Goal: Information Seeking & Learning: Compare options

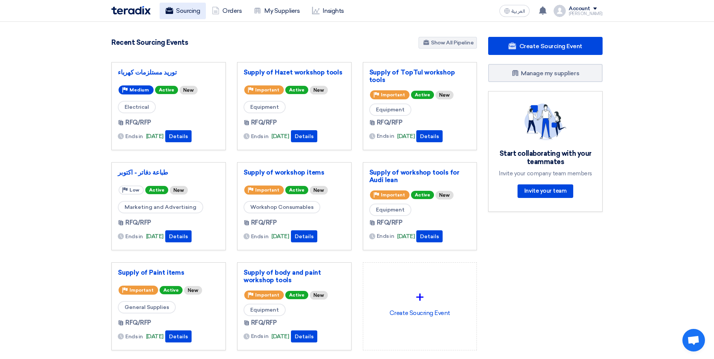
click at [192, 10] on link "Sourcing" at bounding box center [183, 11] width 46 height 17
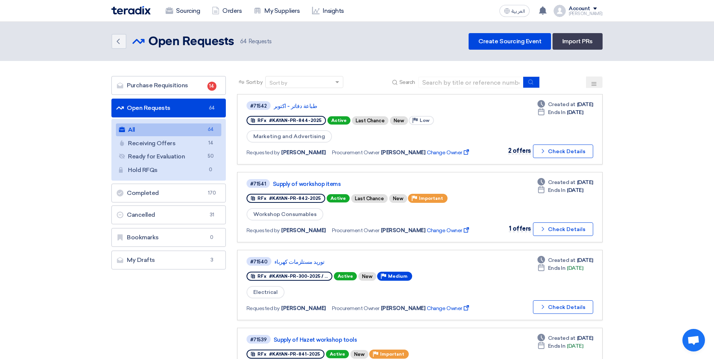
click at [594, 81] on icon at bounding box center [594, 84] width 6 height 6
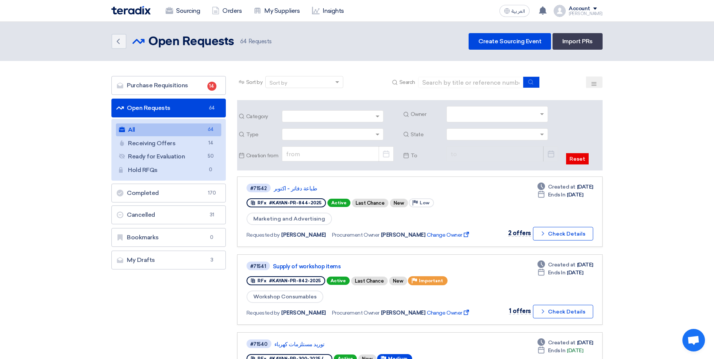
click at [541, 116] on input "text" at bounding box center [498, 115] width 95 height 12
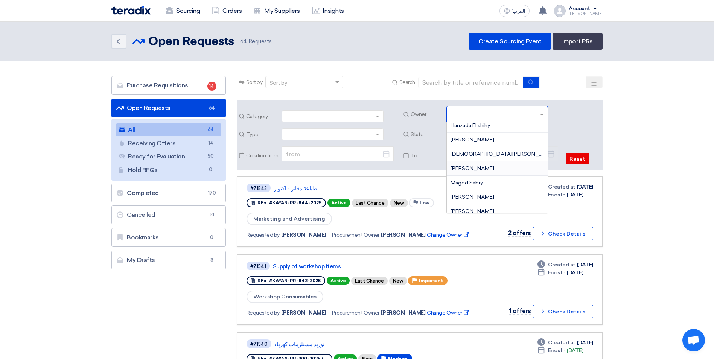
scroll to position [113, 0]
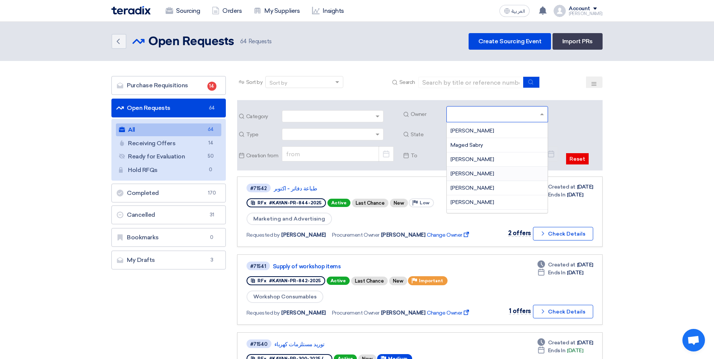
click at [487, 172] on span "Mohamed Saudi" at bounding box center [473, 174] width 44 height 6
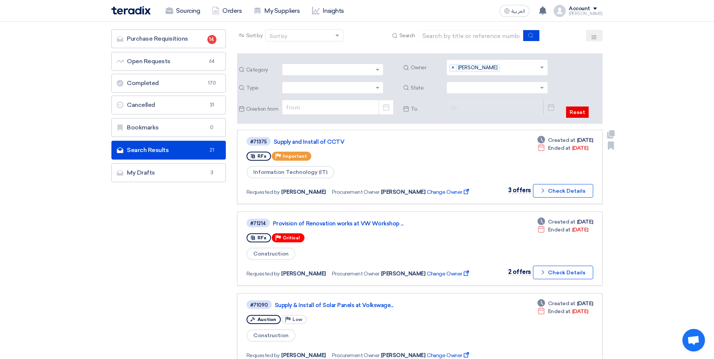
scroll to position [75, 0]
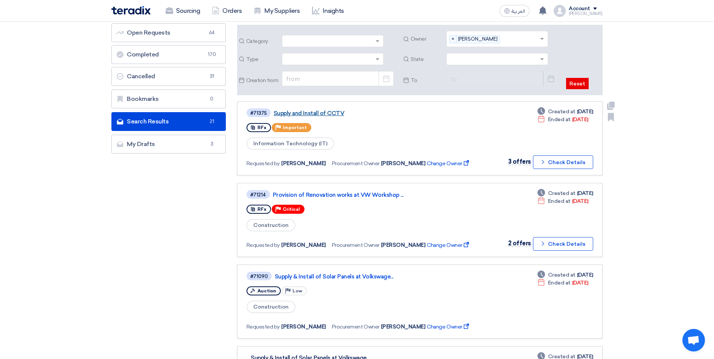
click at [306, 111] on link "Supply and Install of CCTV" at bounding box center [368, 113] width 188 height 7
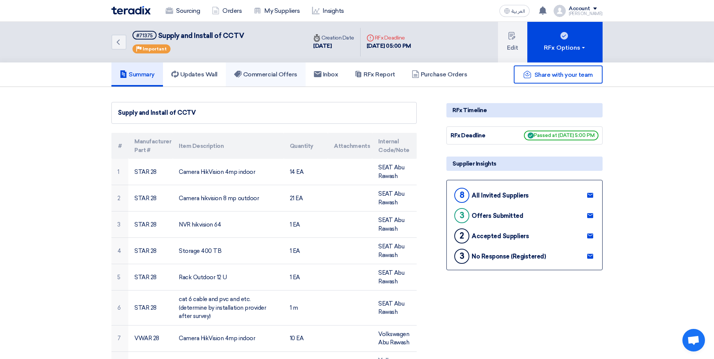
click at [274, 76] on h5 "Commercial Offers" at bounding box center [265, 75] width 63 height 8
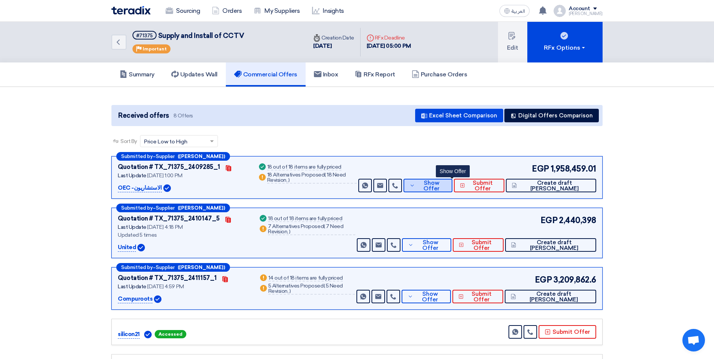
click at [447, 188] on span "Show Offer" at bounding box center [431, 185] width 29 height 11
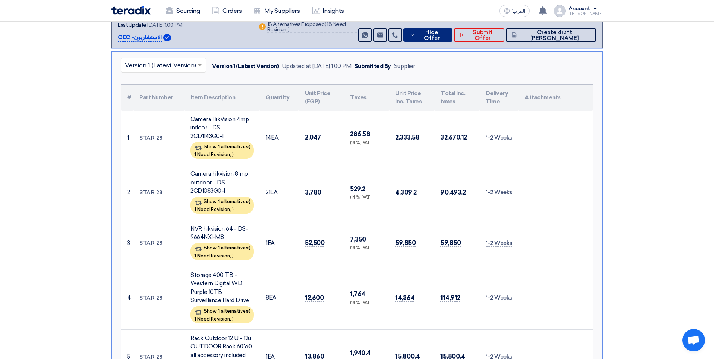
scroll to position [113, 0]
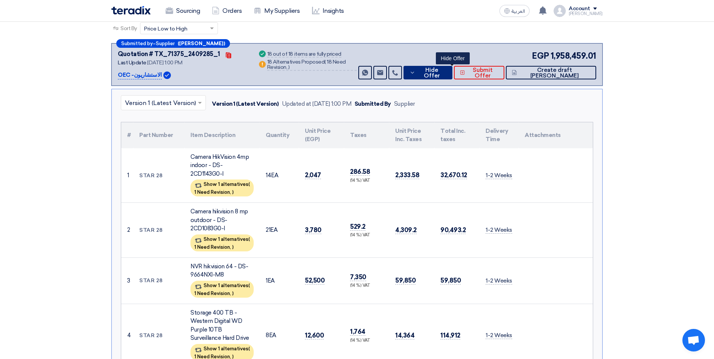
click at [447, 68] on button "Hide Offer" at bounding box center [428, 73] width 49 height 14
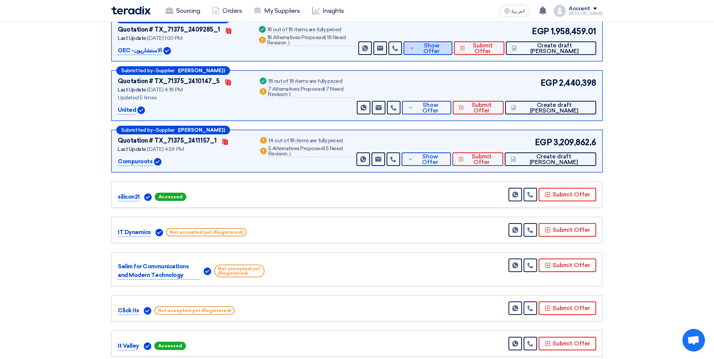
scroll to position [151, 0]
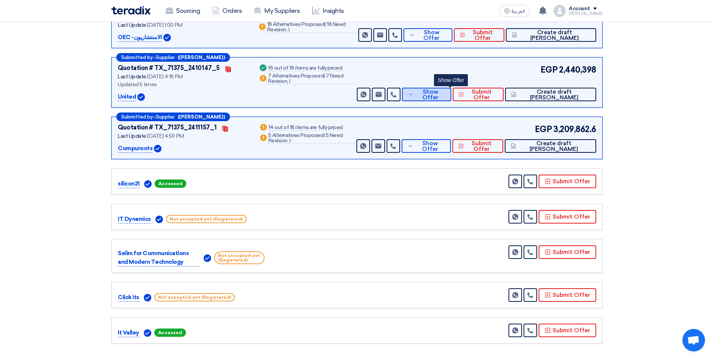
click at [446, 93] on span "Show Offer" at bounding box center [431, 94] width 30 height 11
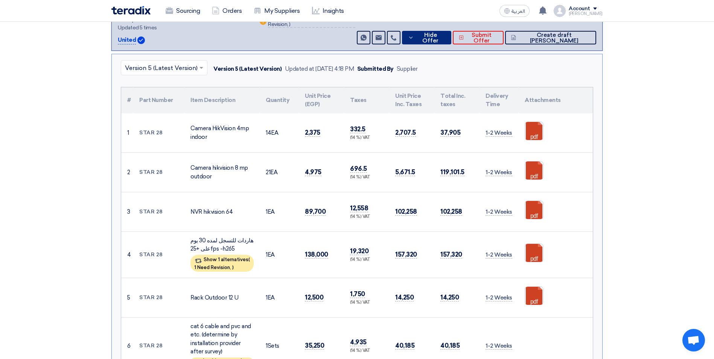
scroll to position [226, 0]
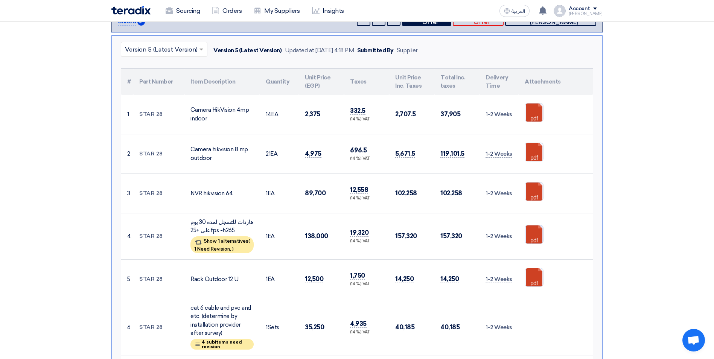
click at [534, 237] on link at bounding box center [555, 248] width 60 height 45
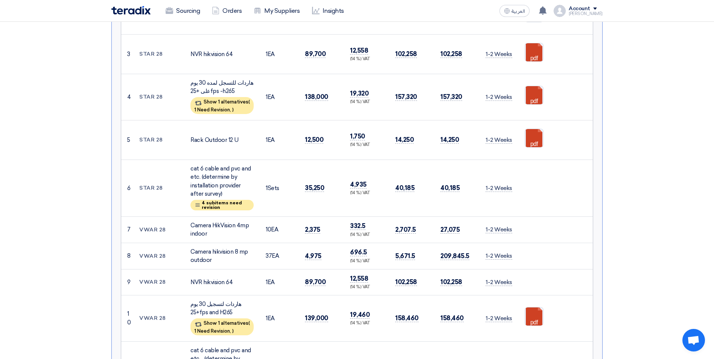
scroll to position [377, 0]
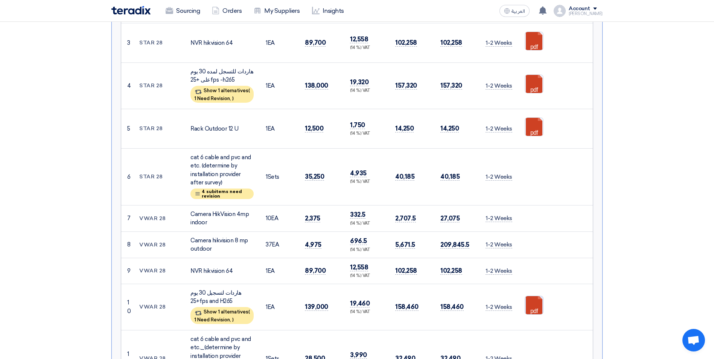
click at [533, 305] on link at bounding box center [555, 318] width 60 height 45
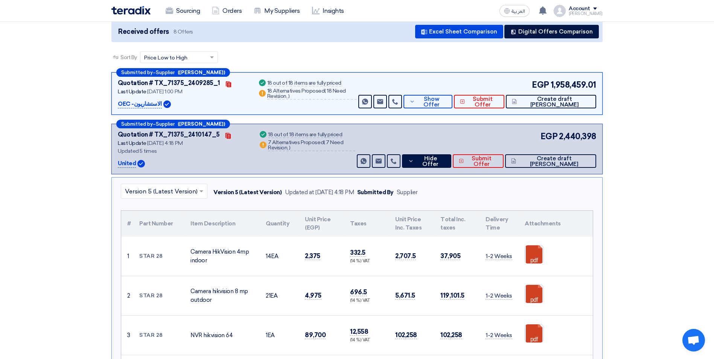
scroll to position [0, 0]
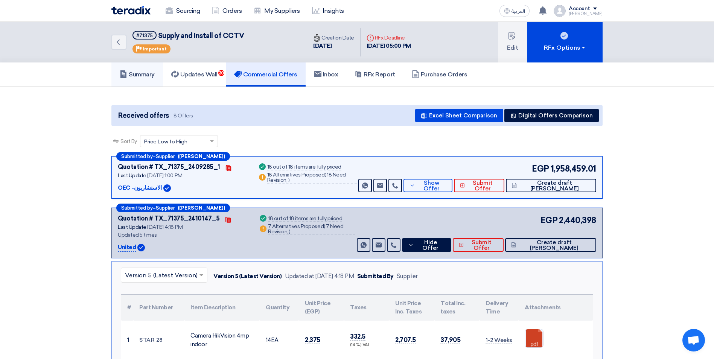
click at [151, 79] on link "Summary" at bounding box center [137, 75] width 52 height 24
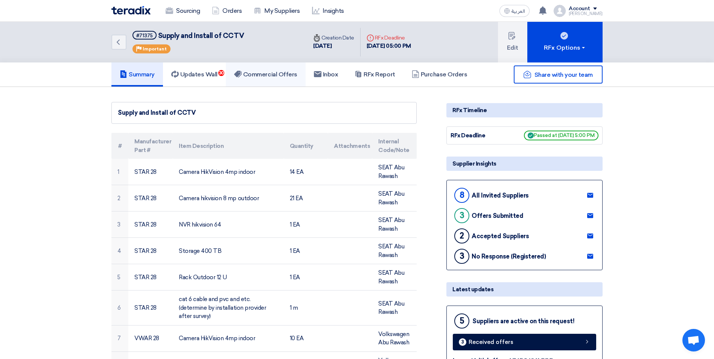
click at [280, 72] on h5 "Commercial Offers" at bounding box center [265, 75] width 63 height 8
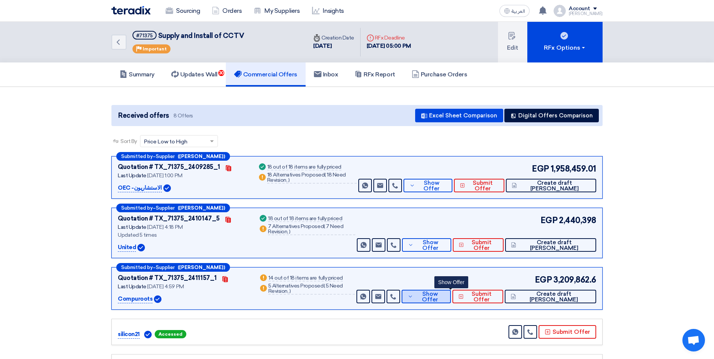
click at [442, 295] on span "Show Offer" at bounding box center [430, 297] width 30 height 11
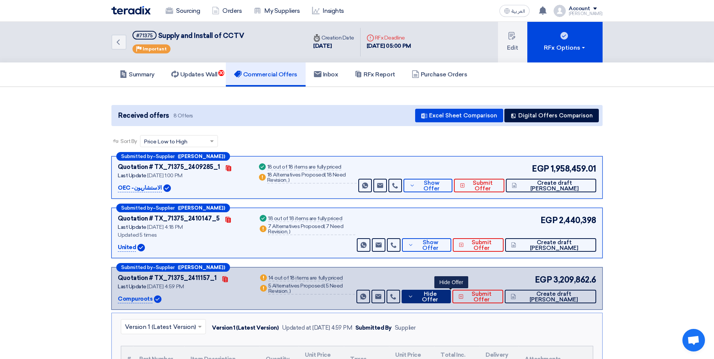
click at [445, 297] on span "Hide Offer" at bounding box center [430, 297] width 29 height 11
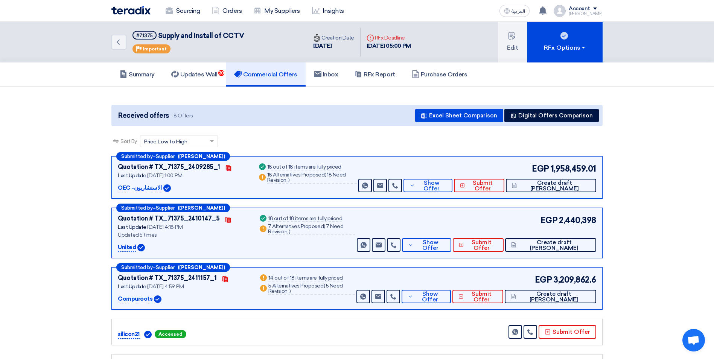
click at [302, 243] on div "Success 18 out of 18 items are fully priced Warn 7 Alternatives Proposed ( 7 Ne…" at bounding box center [306, 233] width 97 height 38
click at [436, 181] on button "Show Offer" at bounding box center [428, 186] width 49 height 14
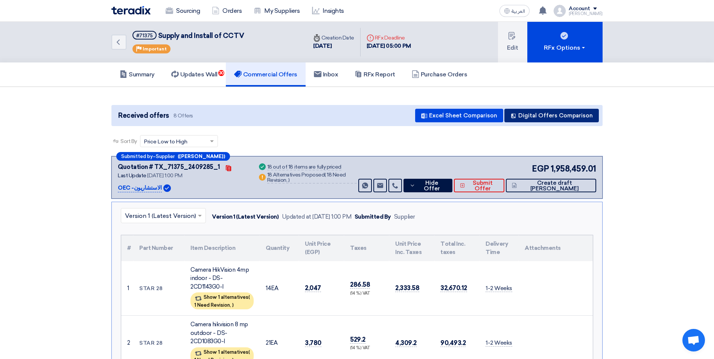
click at [536, 111] on button "Digital Offers Comparison" at bounding box center [552, 116] width 95 height 14
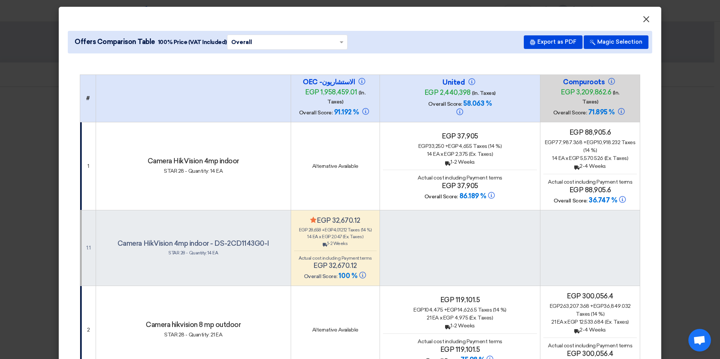
click at [644, 16] on span "×" at bounding box center [647, 21] width 8 height 15
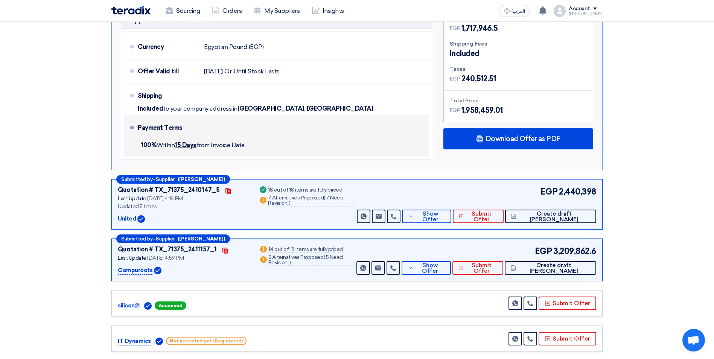
scroll to position [1205, 0]
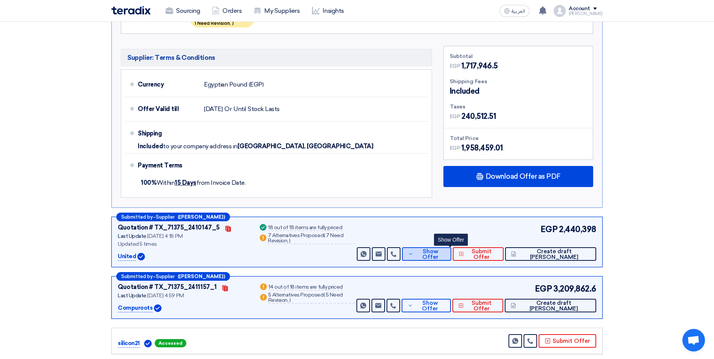
click at [446, 254] on span "Show Offer" at bounding box center [431, 254] width 30 height 11
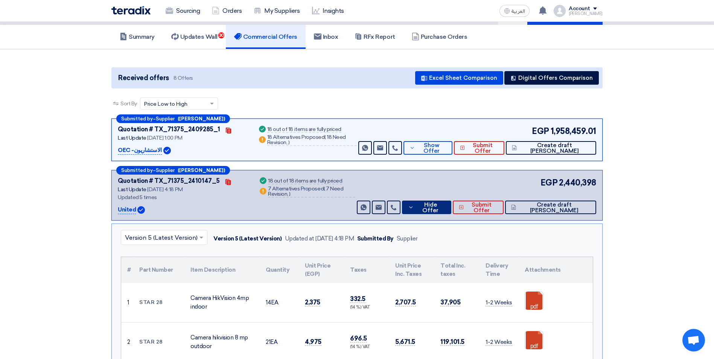
scroll to position [0, 0]
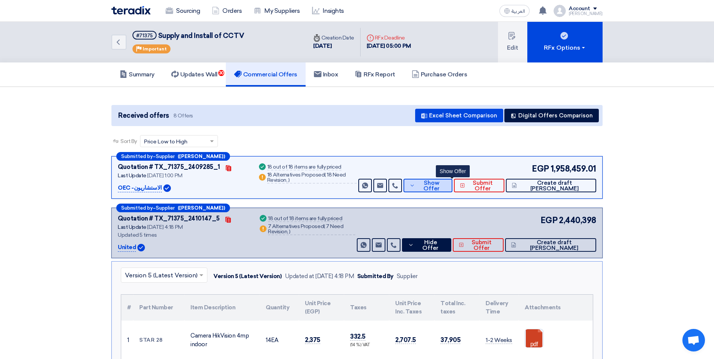
click at [442, 180] on button "Show Offer" at bounding box center [428, 186] width 49 height 14
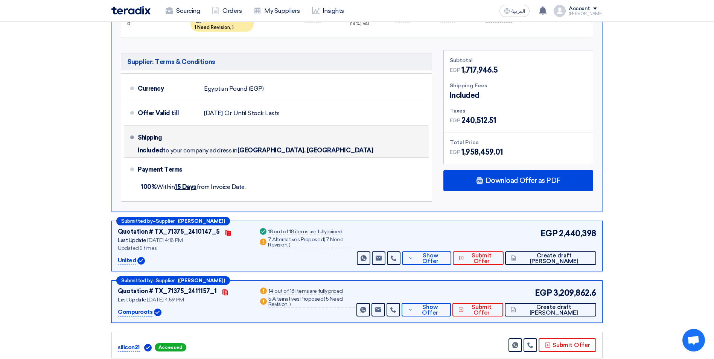
scroll to position [1243, 0]
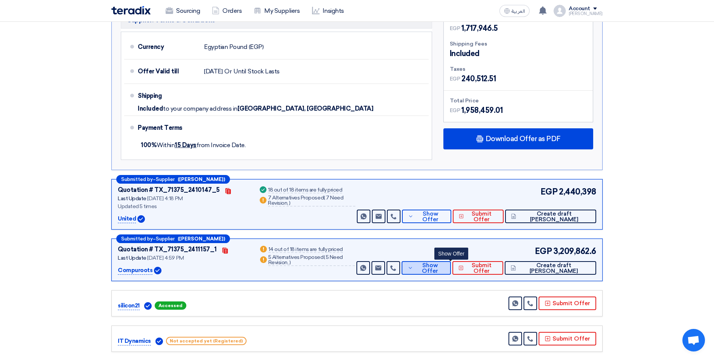
click at [451, 264] on button "Show Offer" at bounding box center [426, 268] width 49 height 14
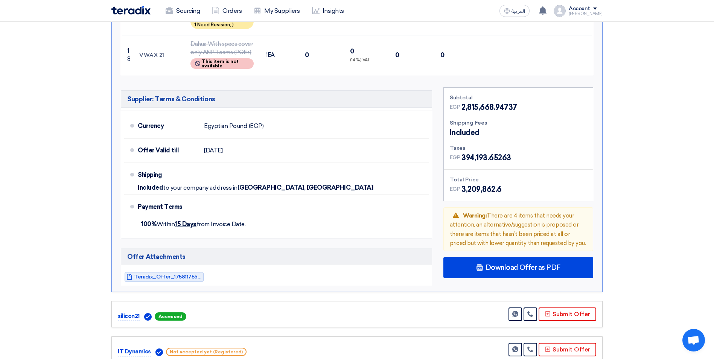
scroll to position [1017, 0]
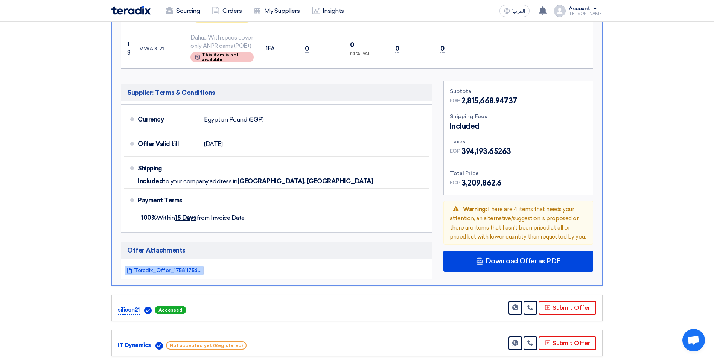
click at [173, 270] on span "Teradix_Offer_1758117562190.pdf" at bounding box center [168, 271] width 68 height 6
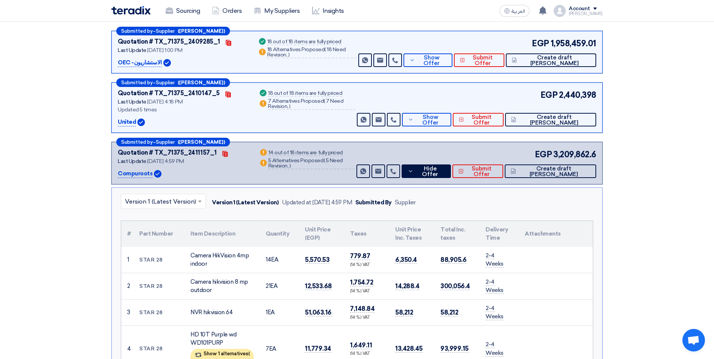
scroll to position [122, 0]
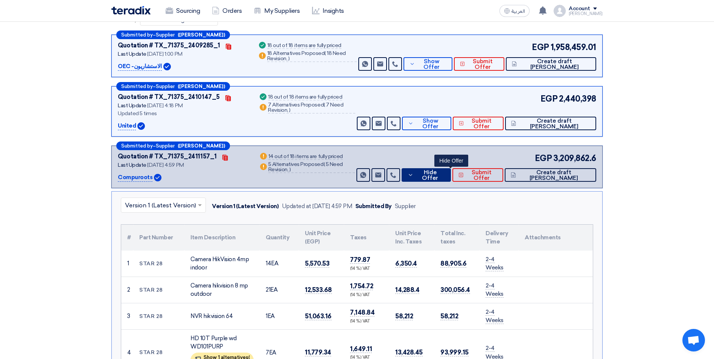
click at [449, 180] on button "Hide Offer" at bounding box center [426, 175] width 49 height 14
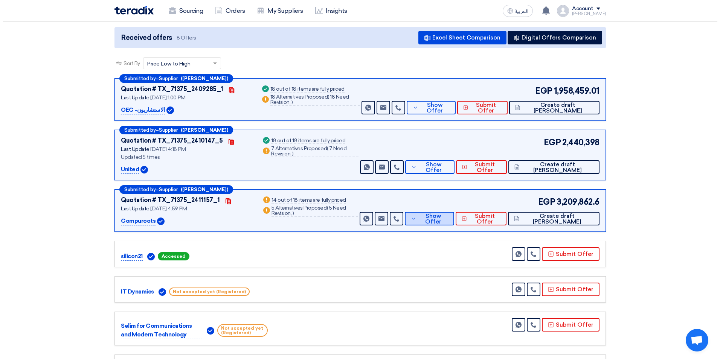
scroll to position [0, 0]
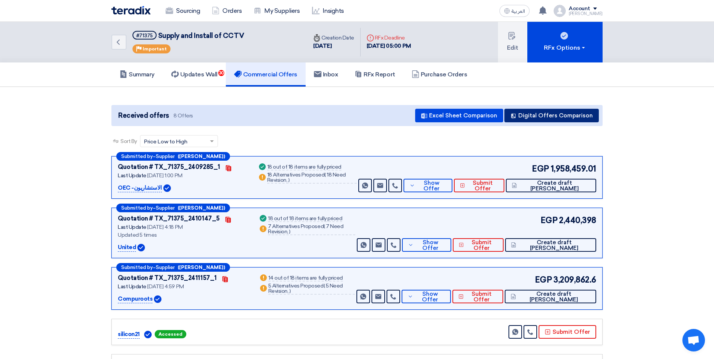
click at [563, 110] on button "Digital Offers Comparison" at bounding box center [552, 116] width 95 height 14
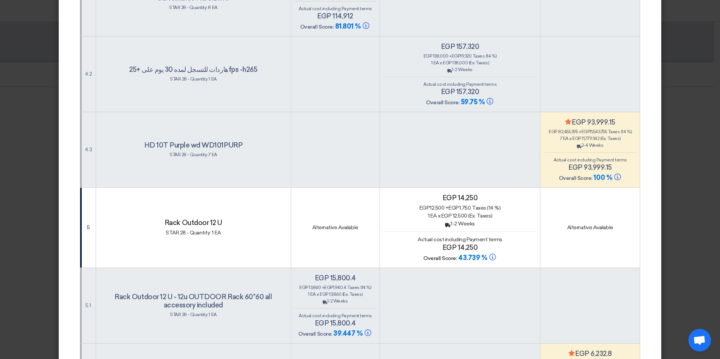
scroll to position [716, 0]
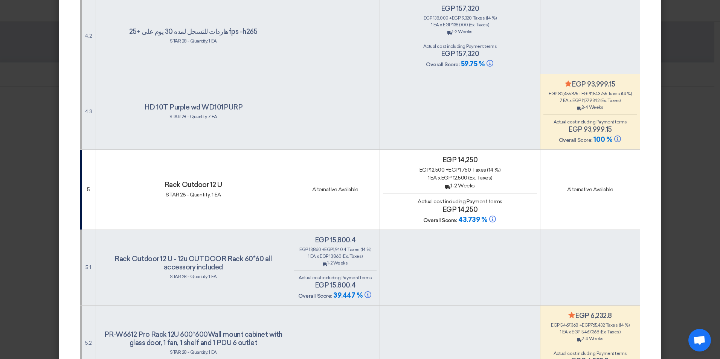
click at [332, 275] on span "Actual cost including Payment terms" at bounding box center [335, 277] width 73 height 5
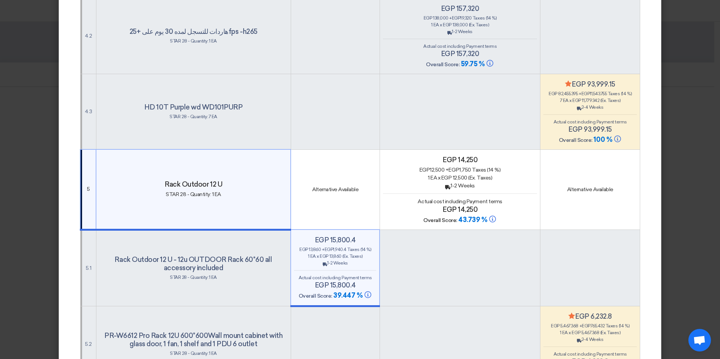
click at [455, 181] on div "egp 14,250 egp 12,500 + egp 1,750 Taxes (14 %) 1 EA x egp 12,500 (Ex. Taxes) Ba…" at bounding box center [460, 190] width 154 height 69
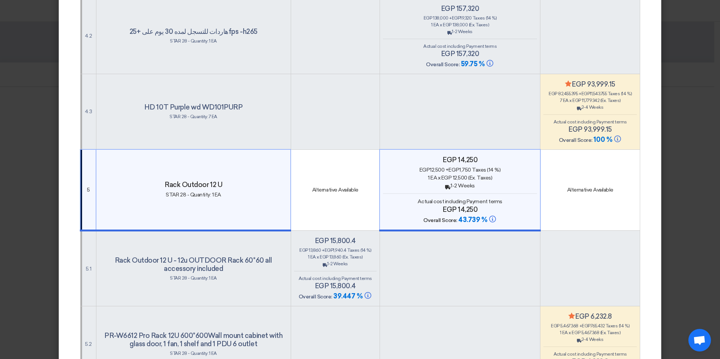
click at [608, 98] on span "(Ex. Taxes)" at bounding box center [610, 100] width 20 height 5
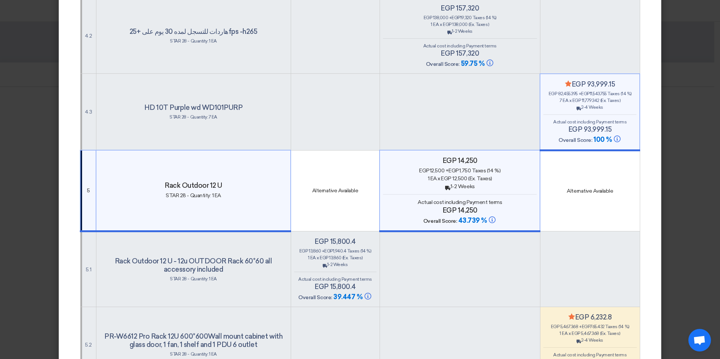
click at [458, 43] on span "Actual cost including Payment terms" at bounding box center [459, 45] width 73 height 5
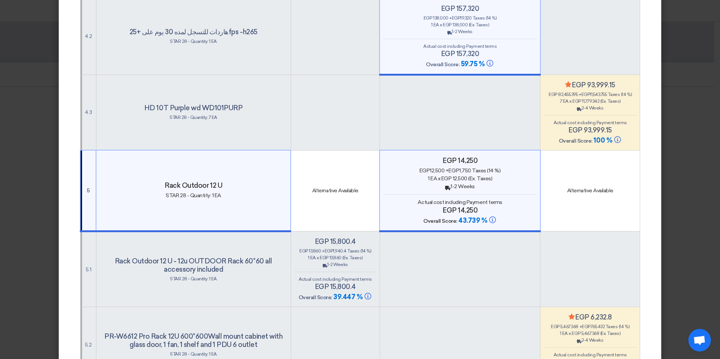
scroll to position [717, 0]
click at [435, 194] on hr at bounding box center [460, 194] width 154 height 0
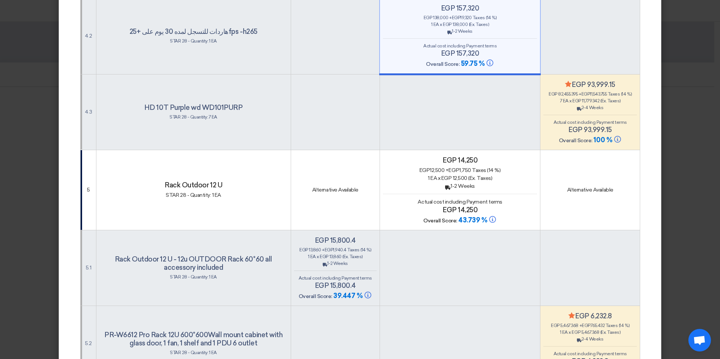
click at [355, 260] on div "Back 1-2 Weeks" at bounding box center [335, 263] width 82 height 7
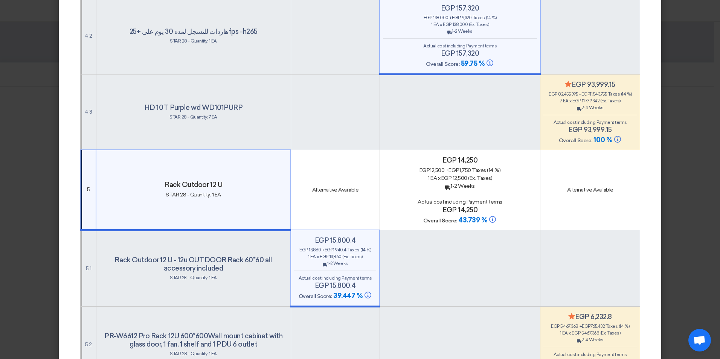
click at [441, 43] on div "Actual cost including Payment terms egp 157,320" at bounding box center [460, 50] width 154 height 15
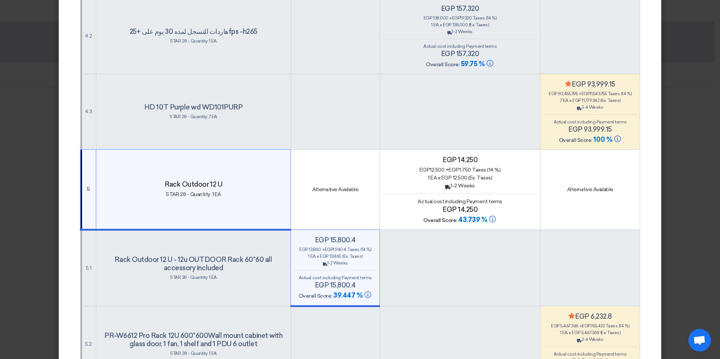
click at [583, 104] on div "Back 2-4 Weeks" at bounding box center [589, 107] width 93 height 7
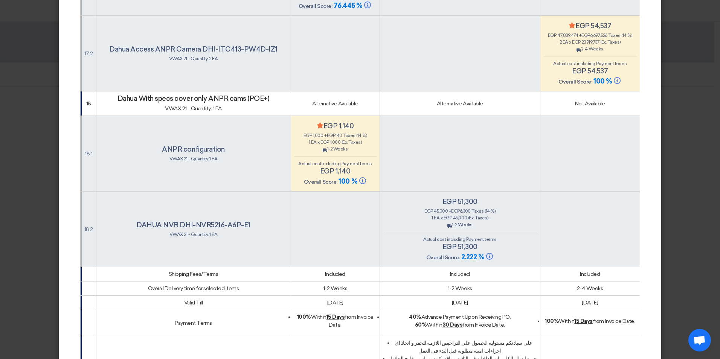
scroll to position [3045, 0]
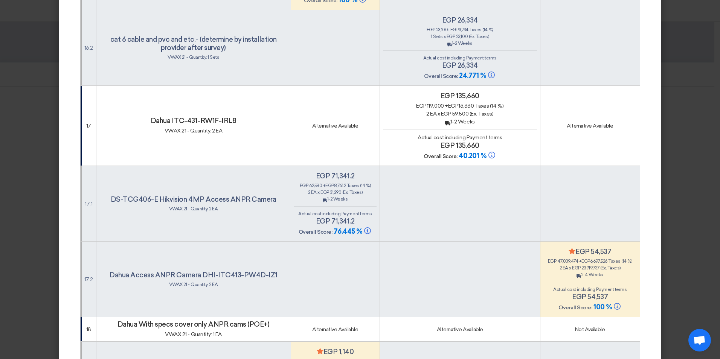
click at [360, 196] on div "Back 1-2 Weeks" at bounding box center [335, 199] width 82 height 7
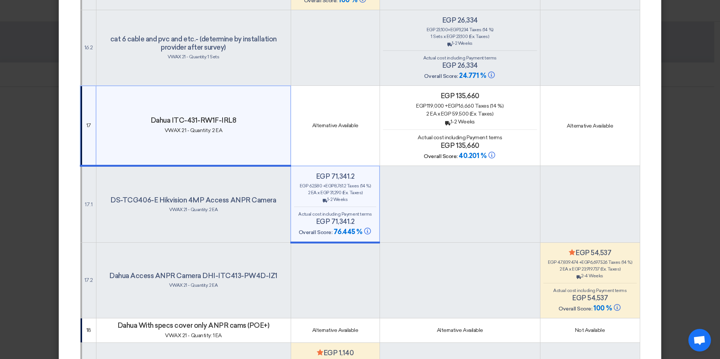
click at [425, 102] on div "egp 119,000 + egp 16,660 Taxes (14 %)" at bounding box center [460, 106] width 154 height 8
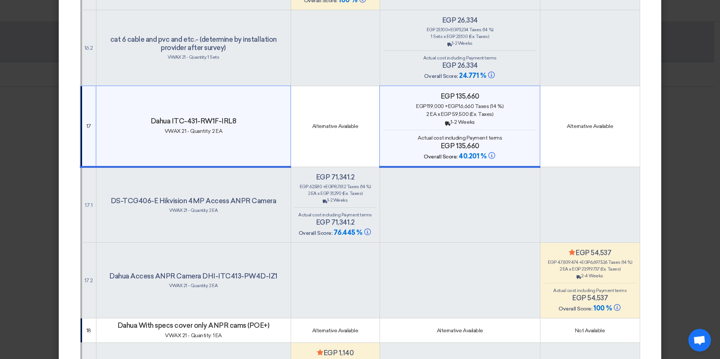
click at [459, 40] on div "Back 1-2 Weeks" at bounding box center [460, 43] width 154 height 7
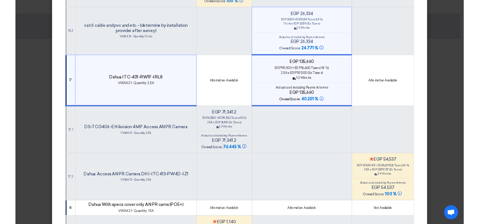
scroll to position [3045, 0]
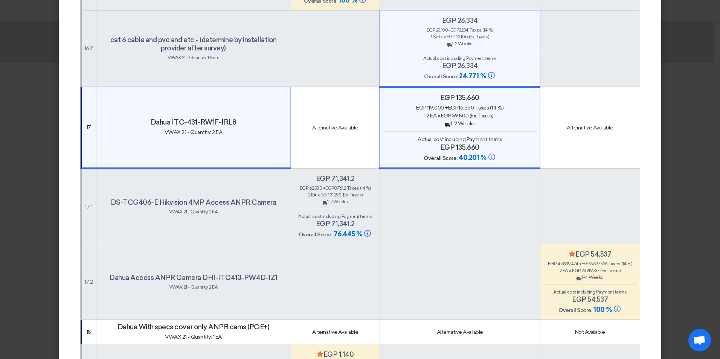
click at [563, 274] on div "Minimize/Maximize Category egp 54,537 egp 47,839.474 + egp 6,697.526 Taxes (14 …" at bounding box center [589, 282] width 93 height 64
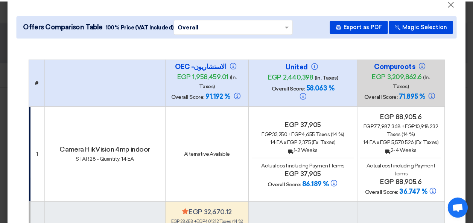
scroll to position [0, 0]
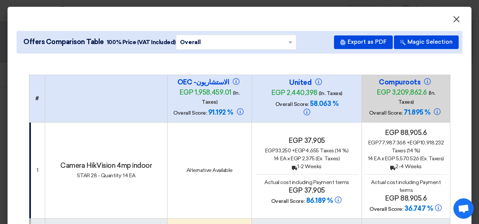
click at [454, 18] on span "×" at bounding box center [457, 21] width 8 height 15
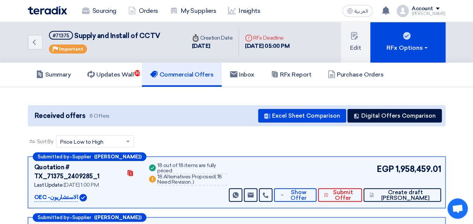
scroll to position [75, 0]
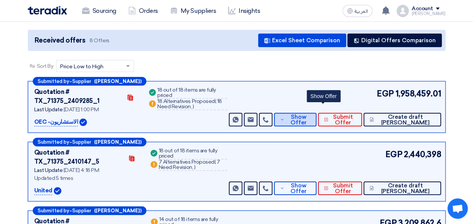
click at [311, 114] on span "Show Offer" at bounding box center [299, 119] width 24 height 11
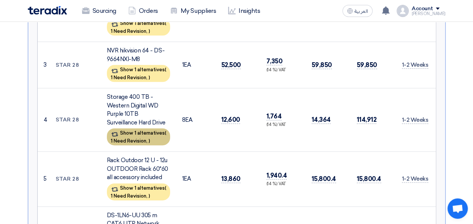
scroll to position [452, 0]
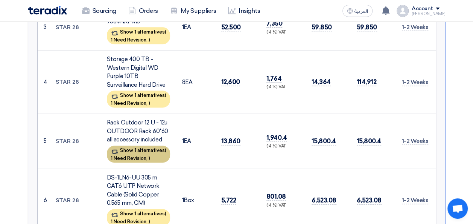
click at [152, 145] on div "Show 1 alternatives ( 1 Need Revision, )" at bounding box center [138, 153] width 63 height 17
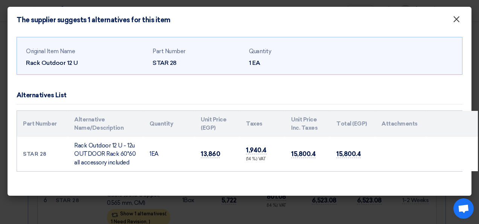
click at [461, 21] on button "×" at bounding box center [457, 19] width 20 height 15
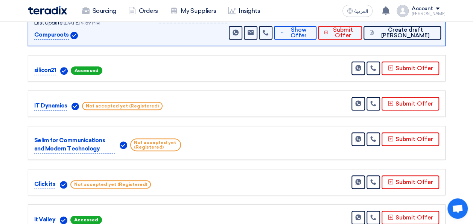
scroll to position [1431, 0]
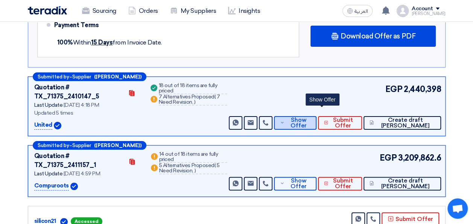
click at [311, 117] on span "Show Offer" at bounding box center [299, 122] width 24 height 11
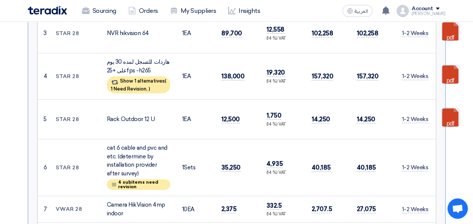
scroll to position [527, 0]
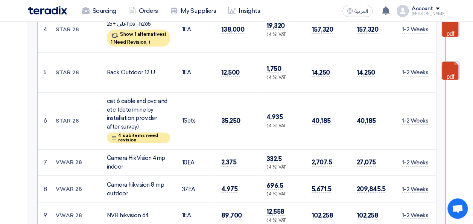
click at [454, 61] on link at bounding box center [472, 83] width 60 height 45
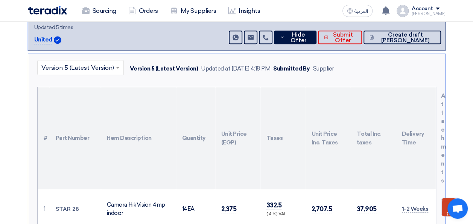
scroll to position [0, 0]
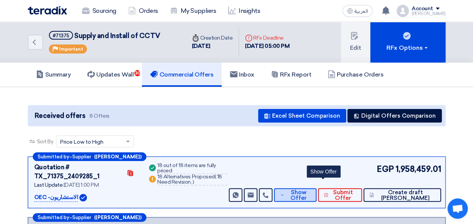
click at [311, 189] on span "Show Offer" at bounding box center [299, 194] width 24 height 11
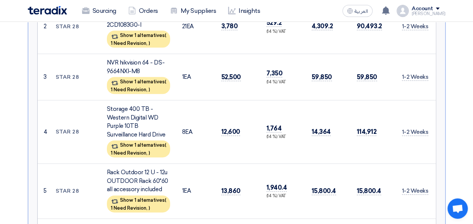
scroll to position [414, 0]
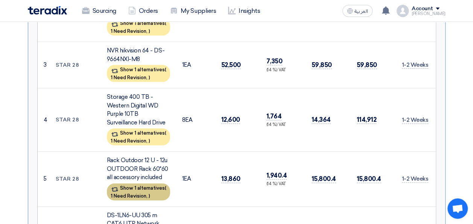
click at [148, 183] on div "Show 1 alternatives ( 1 Need Revision, )" at bounding box center [138, 191] width 63 height 17
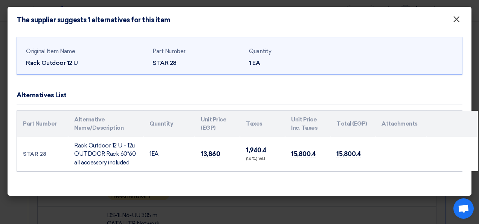
click at [455, 20] on span "×" at bounding box center [457, 21] width 8 height 15
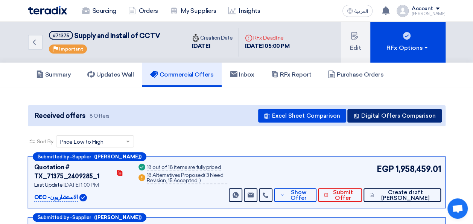
click at [403, 109] on button "Digital Offers Comparison" at bounding box center [395, 116] width 95 height 14
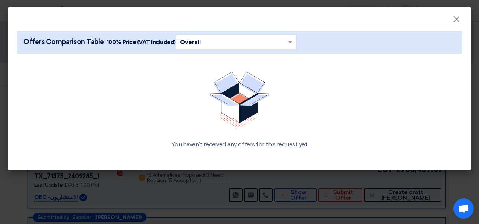
click at [269, 44] on input "text" at bounding box center [232, 42] width 105 height 12
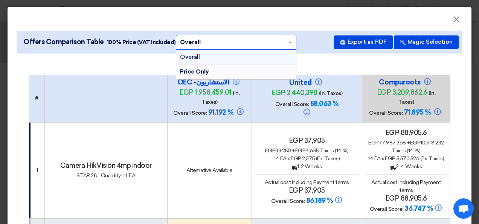
click at [200, 69] on span "Price Only" at bounding box center [194, 71] width 29 height 7
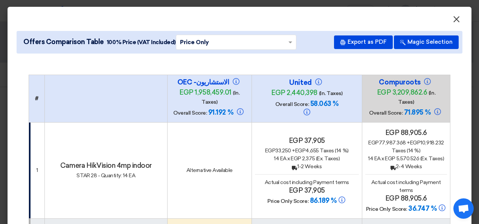
click at [453, 20] on span "×" at bounding box center [457, 21] width 8 height 15
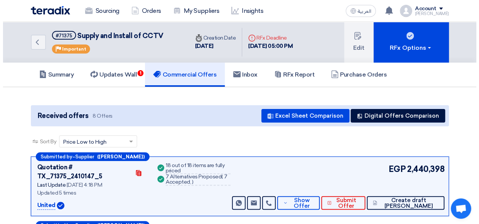
scroll to position [38, 0]
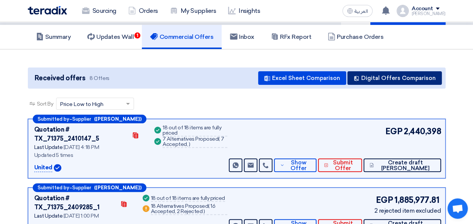
click at [387, 81] on button "Digital Offers Comparison" at bounding box center [395, 78] width 95 height 14
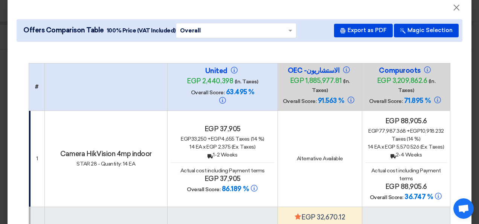
scroll to position [0, 0]
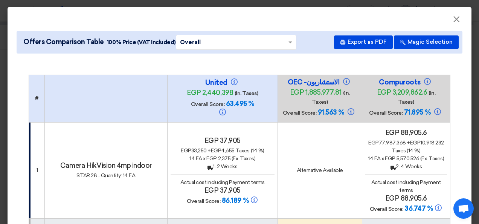
click at [199, 162] on div "Back 1-2 Weeks" at bounding box center [223, 166] width 104 height 8
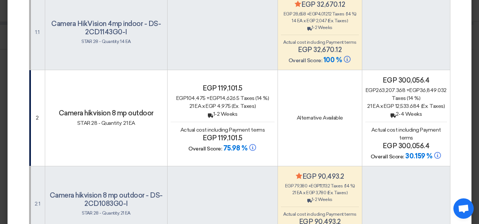
scroll to position [226, 0]
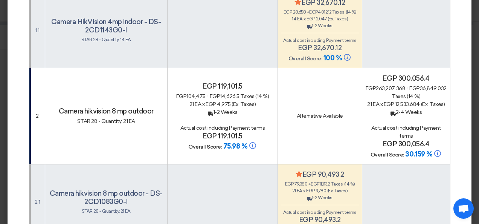
click at [213, 108] on div "Back 1-2 Weeks" at bounding box center [223, 112] width 104 height 8
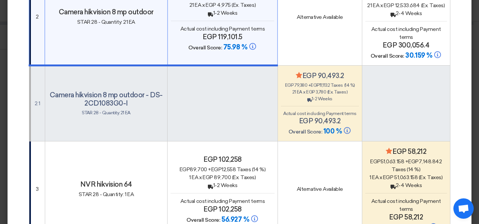
scroll to position [377, 0]
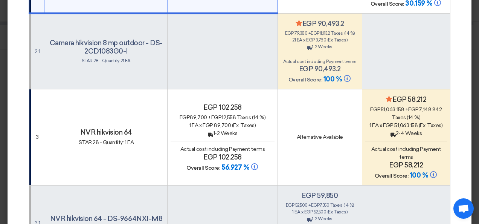
click at [214, 114] on span "egp" at bounding box center [216, 117] width 11 height 6
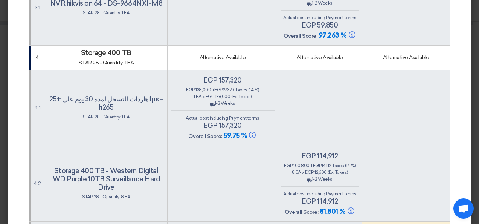
scroll to position [603, 0]
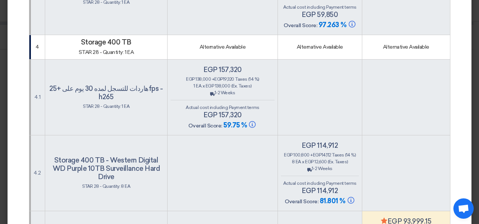
click at [218, 105] on span "Actual cost including Payment terms" at bounding box center [222, 107] width 73 height 5
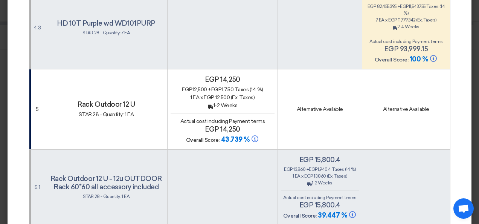
click at [218, 101] on div "Back 1-2 Weeks" at bounding box center [223, 105] width 104 height 8
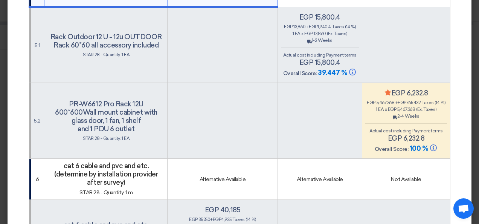
scroll to position [1017, 0]
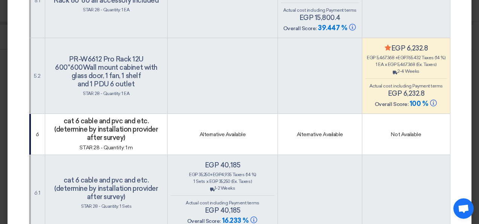
click at [213, 161] on h4 "egp 40,185" at bounding box center [223, 165] width 104 height 8
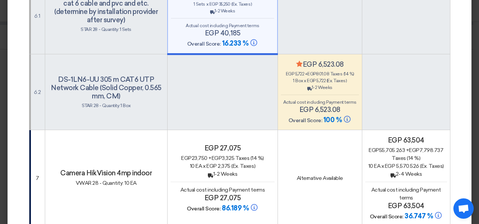
scroll to position [1280, 0]
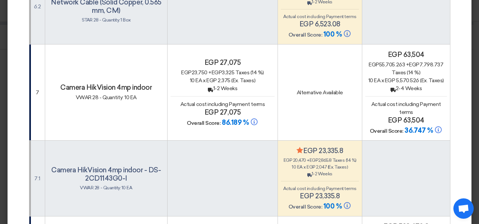
click at [219, 84] on div "Back 1-2 Weeks" at bounding box center [223, 88] width 104 height 8
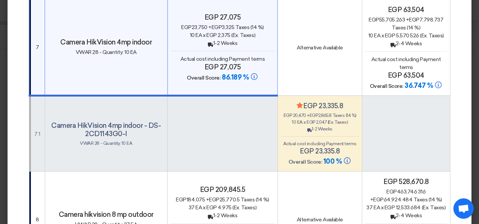
scroll to position [1431, 0]
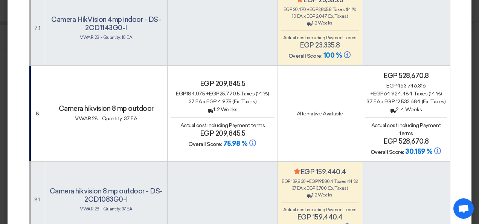
click at [218, 98] on span "egp 4,975" at bounding box center [218, 101] width 25 height 6
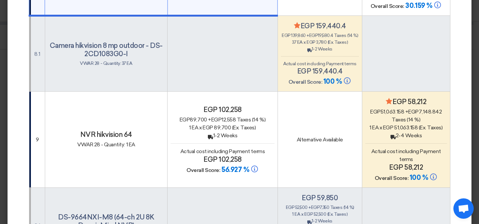
scroll to position [1581, 0]
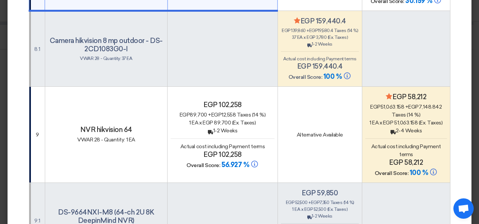
click at [218, 101] on h4 "egp 102,258" at bounding box center [223, 105] width 104 height 8
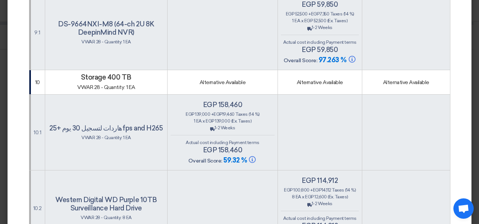
click at [215, 124] on div "Back 1-2 Weeks" at bounding box center [223, 127] width 104 height 7
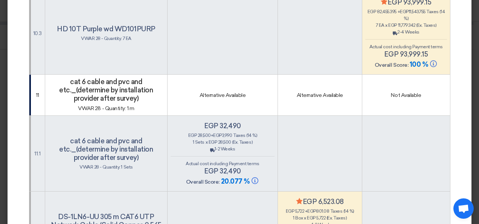
scroll to position [2033, 0]
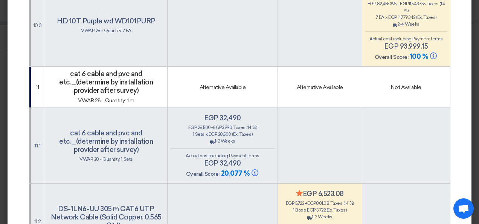
click at [218, 131] on span "egp 28,500" at bounding box center [220, 133] width 23 height 5
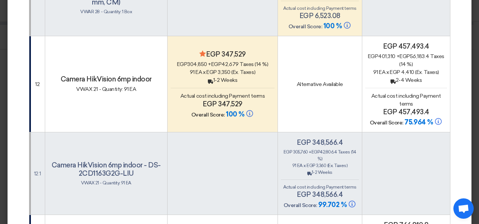
scroll to position [2259, 0]
click at [209, 78] on icon "Back" at bounding box center [210, 80] width 5 height 5
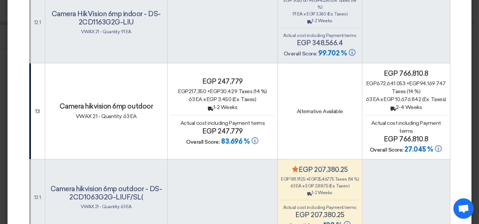
click at [208, 87] on div "egp 217,350 + egp 30,429 Taxes (14 %)" at bounding box center [223, 91] width 104 height 8
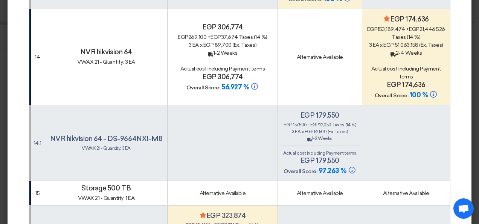
click at [213, 66] on span "Actual cost including Payment terms" at bounding box center [222, 69] width 84 height 6
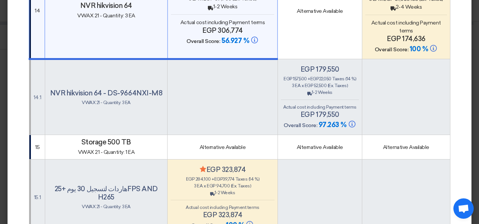
scroll to position [2786, 0]
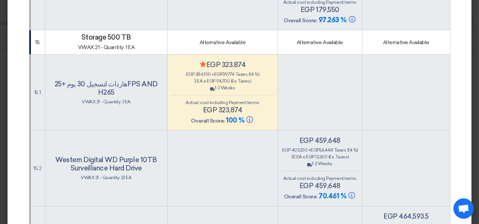
click at [223, 84] on div "Back 1-2 Weeks" at bounding box center [223, 87] width 104 height 7
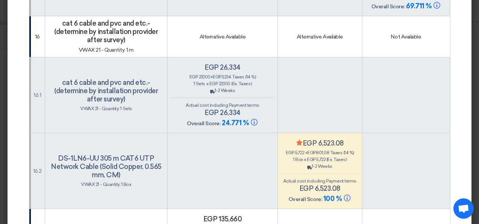
scroll to position [3088, 0]
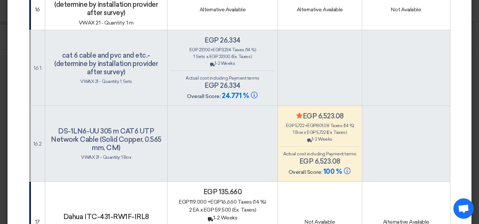
click at [217, 60] on div "Back 1-2 Weeks" at bounding box center [223, 63] width 104 height 7
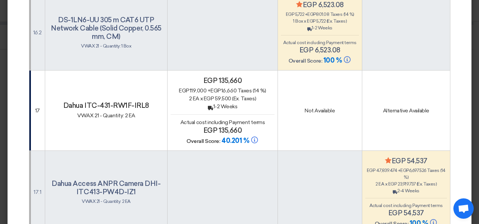
click at [216, 76] on h4 "egp 135,660" at bounding box center [223, 80] width 104 height 8
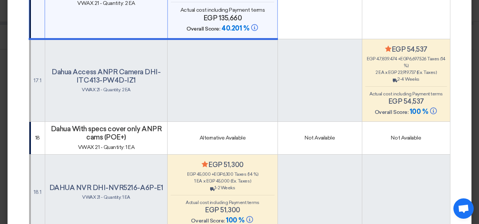
scroll to position [3389, 0]
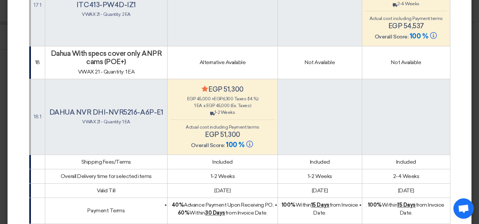
click at [216, 85] on h4 "Minimize/Maximize Category egp 51,300" at bounding box center [223, 89] width 104 height 8
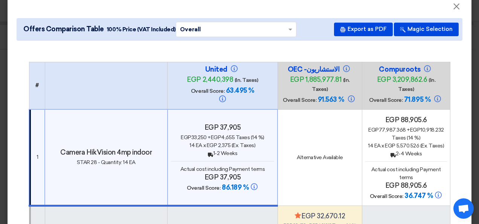
scroll to position [0, 0]
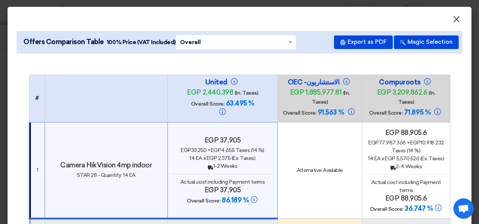
click at [453, 20] on span "×" at bounding box center [457, 21] width 8 height 15
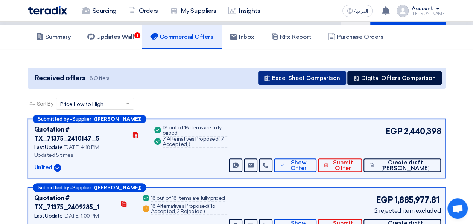
click at [296, 77] on button "Excel Sheet Comparison" at bounding box center [302, 78] width 88 height 14
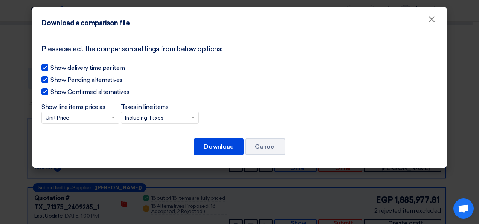
click at [166, 119] on input "Taxes in line items × Including Taxes" at bounding box center [156, 118] width 62 height 12
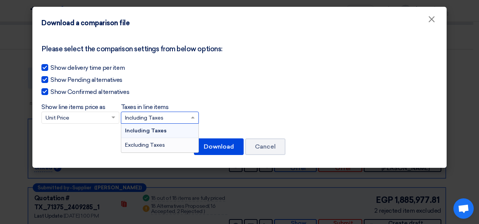
click at [157, 145] on span "Excluding Taxes" at bounding box center [145, 145] width 40 height 6
click at [157, 124] on input "Taxes in line items × Including Taxes Including Taxes Excluding Taxes" at bounding box center [156, 118] width 62 height 12
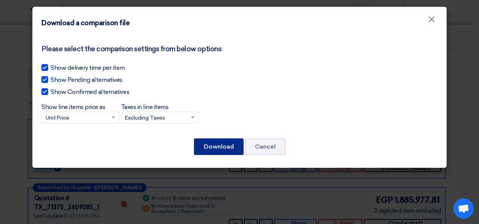
click at [210, 145] on button "Download" at bounding box center [219, 146] width 50 height 17
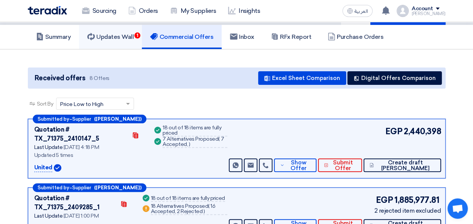
click at [125, 41] on link "Updates Wall 1" at bounding box center [110, 37] width 63 height 24
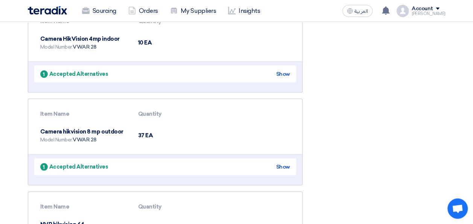
scroll to position [791, 0]
